Goal: Find specific page/section: Find specific page/section

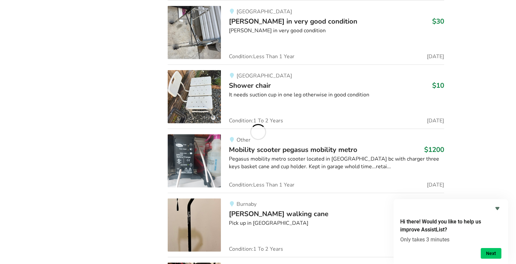
scroll to position [10112, 0]
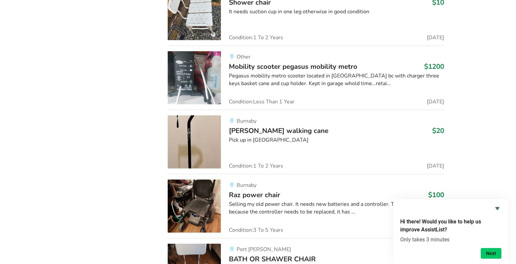
click at [196, 53] on img at bounding box center [194, 77] width 53 height 53
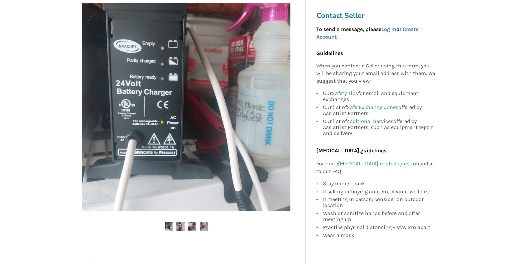
scroll to position [133, 0]
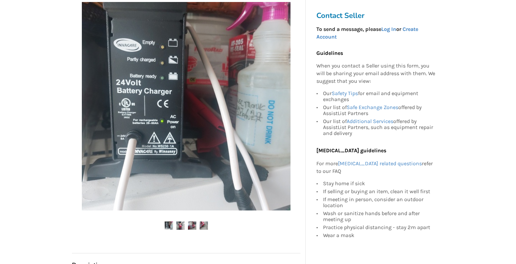
click at [180, 224] on img at bounding box center [180, 226] width 8 height 8
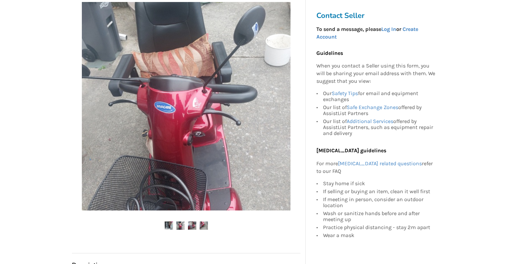
click at [193, 228] on img at bounding box center [192, 226] width 8 height 8
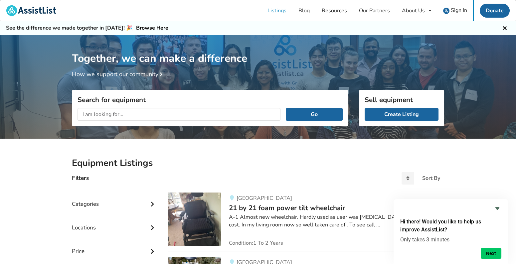
click at [200, 116] on input "text" at bounding box center [179, 114] width 203 height 13
type input "[PERSON_NAME]"
click at [286, 108] on button "Go" at bounding box center [314, 114] width 57 height 13
